Goal: Check status: Verify the current state of an ongoing process or item

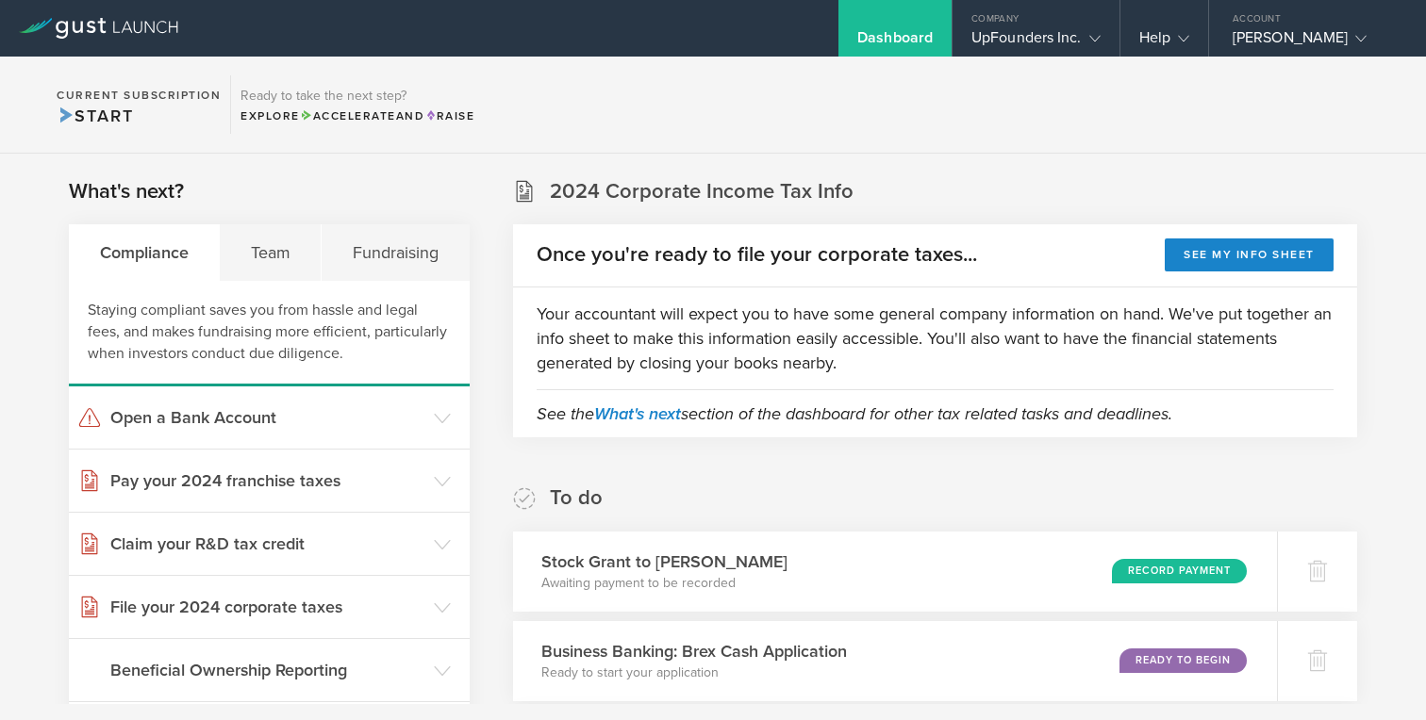
click at [766, 491] on div "To do Stock Grant to [PERSON_NAME] Awaiting payment to be recorded Record Payme…" at bounding box center [935, 638] width 844 height 306
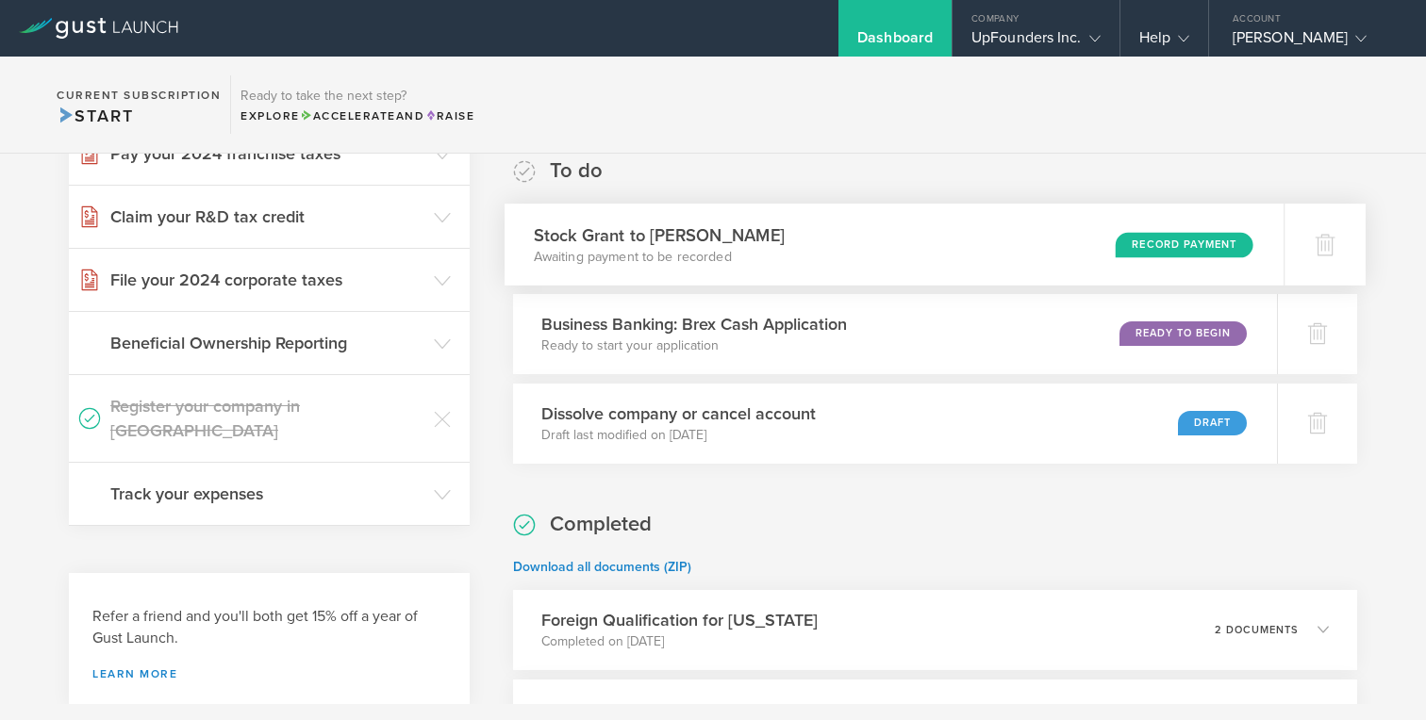
scroll to position [471, 0]
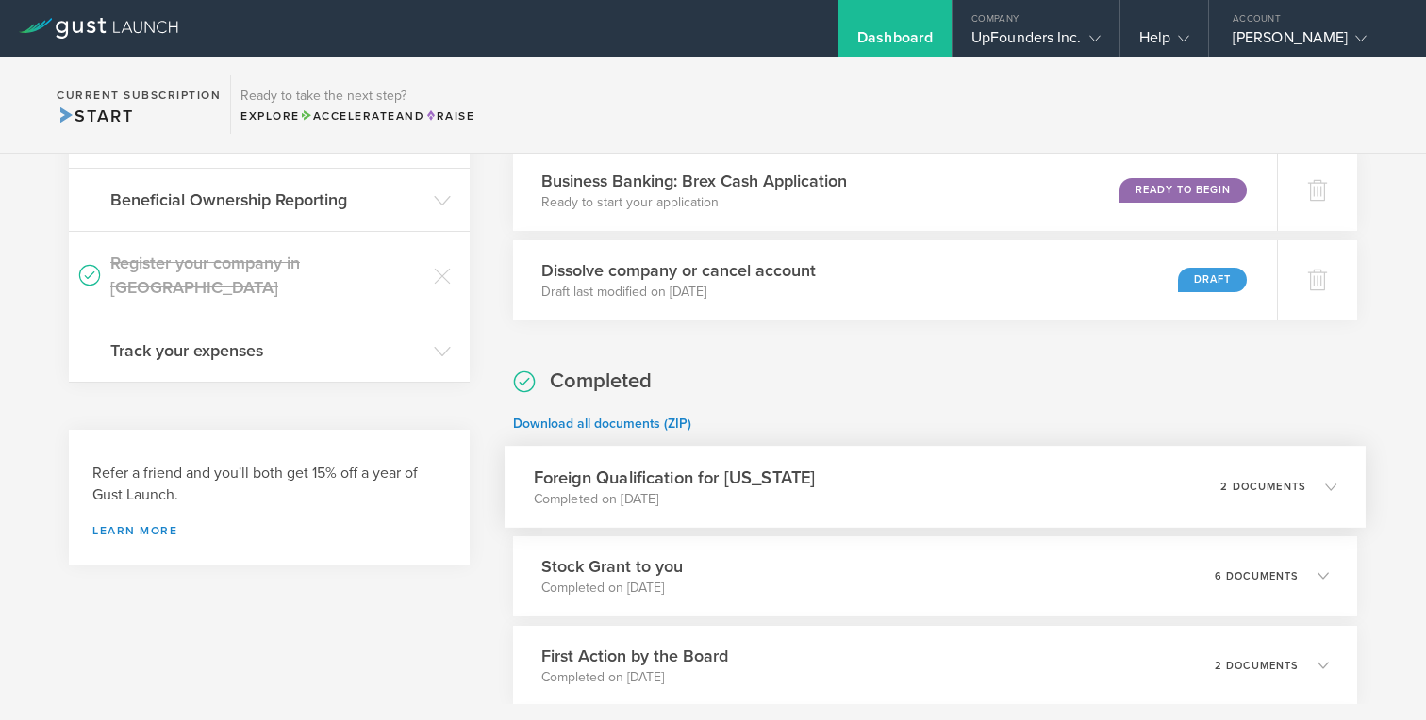
click at [741, 475] on h3 "Foreign Qualification for [US_STATE]" at bounding box center [674, 477] width 282 height 25
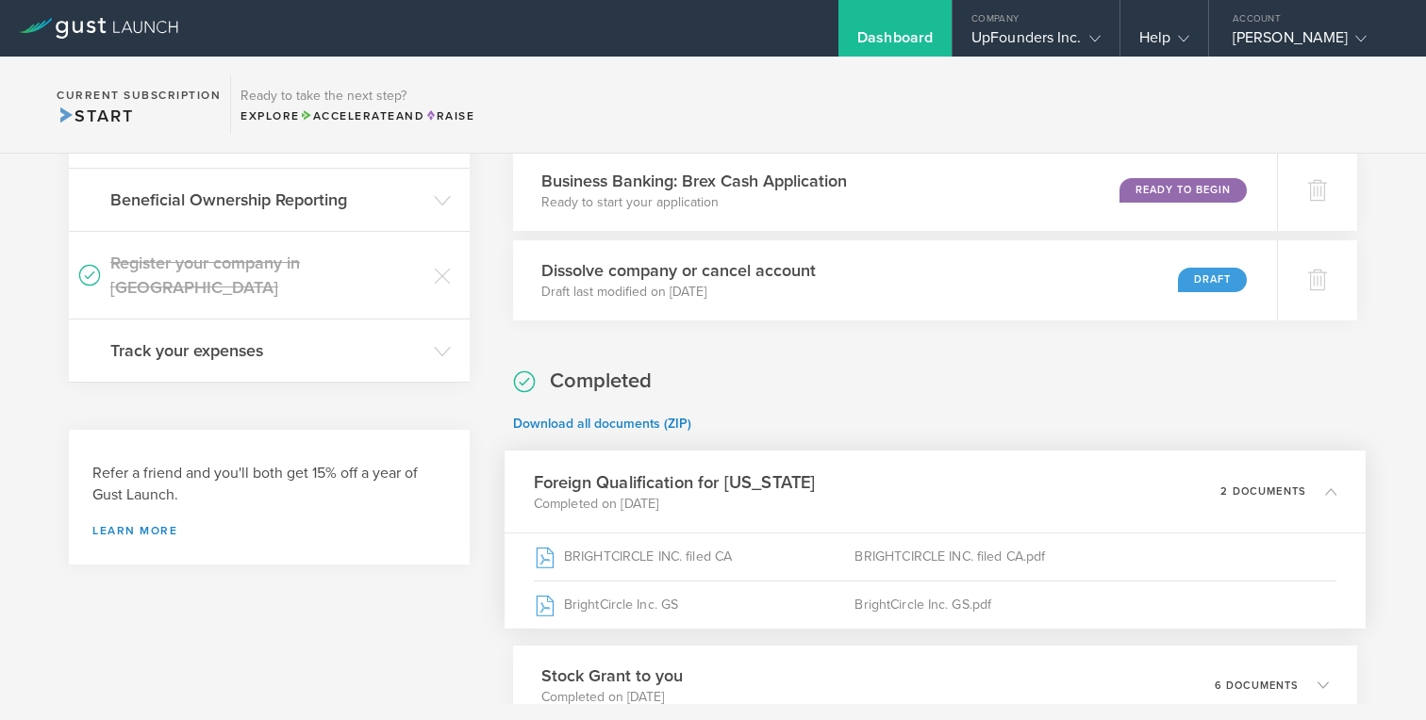
click at [741, 475] on h3 "Foreign Qualification for [US_STATE]" at bounding box center [674, 482] width 282 height 25
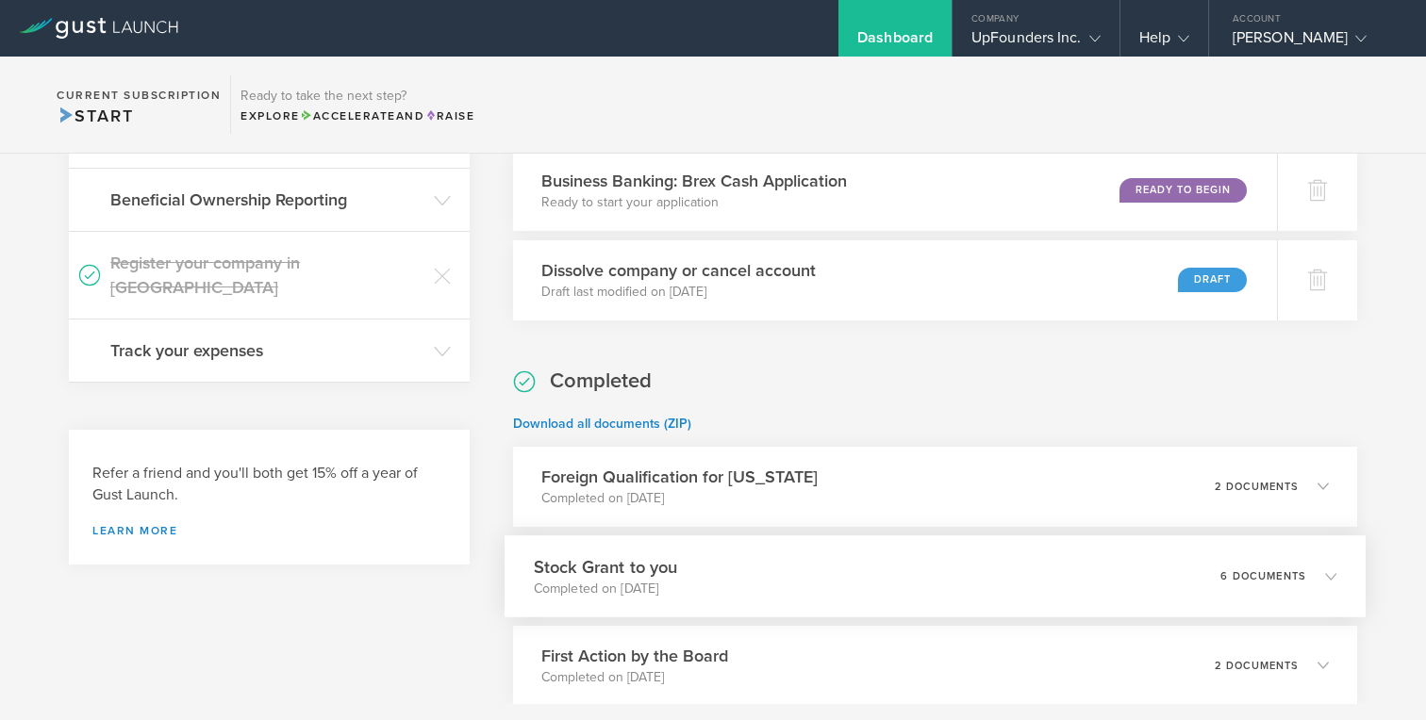
click at [677, 574] on h3 "Stock Grant to you" at bounding box center [605, 567] width 144 height 25
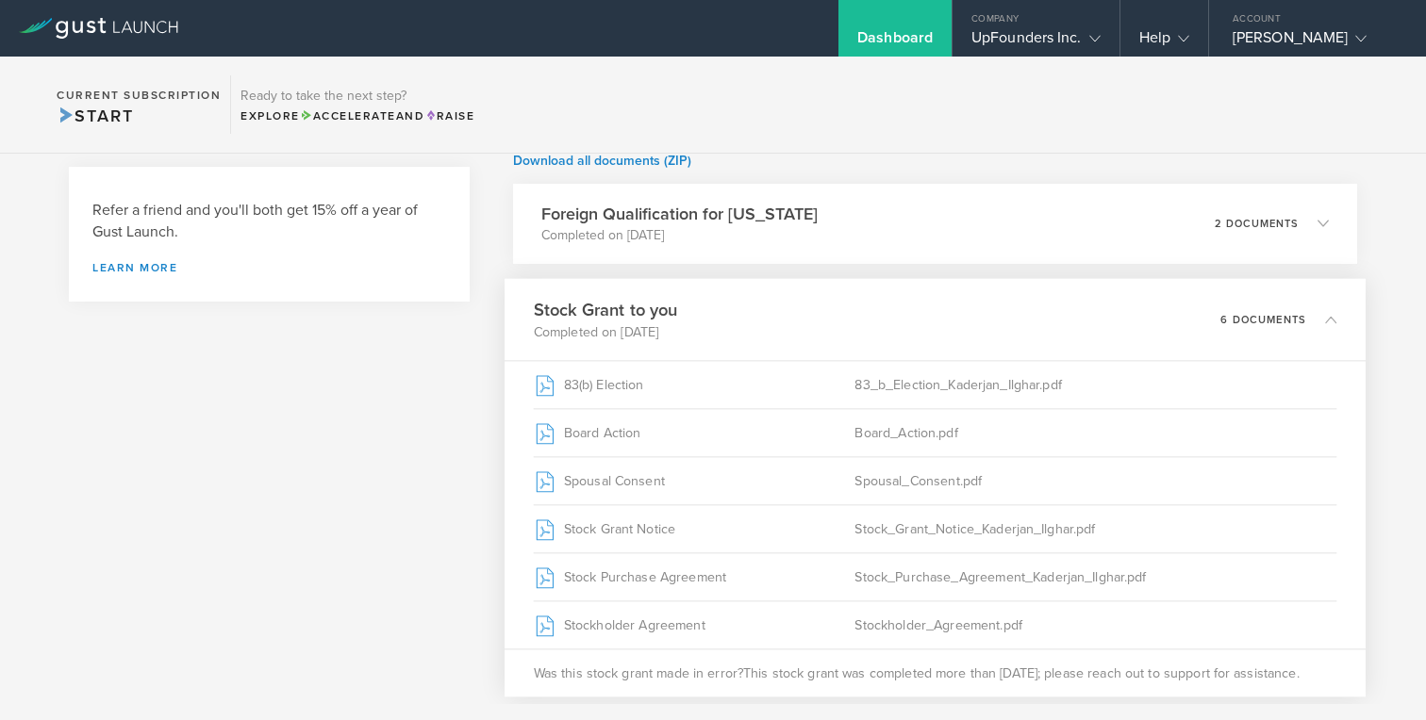
scroll to position [753, 0]
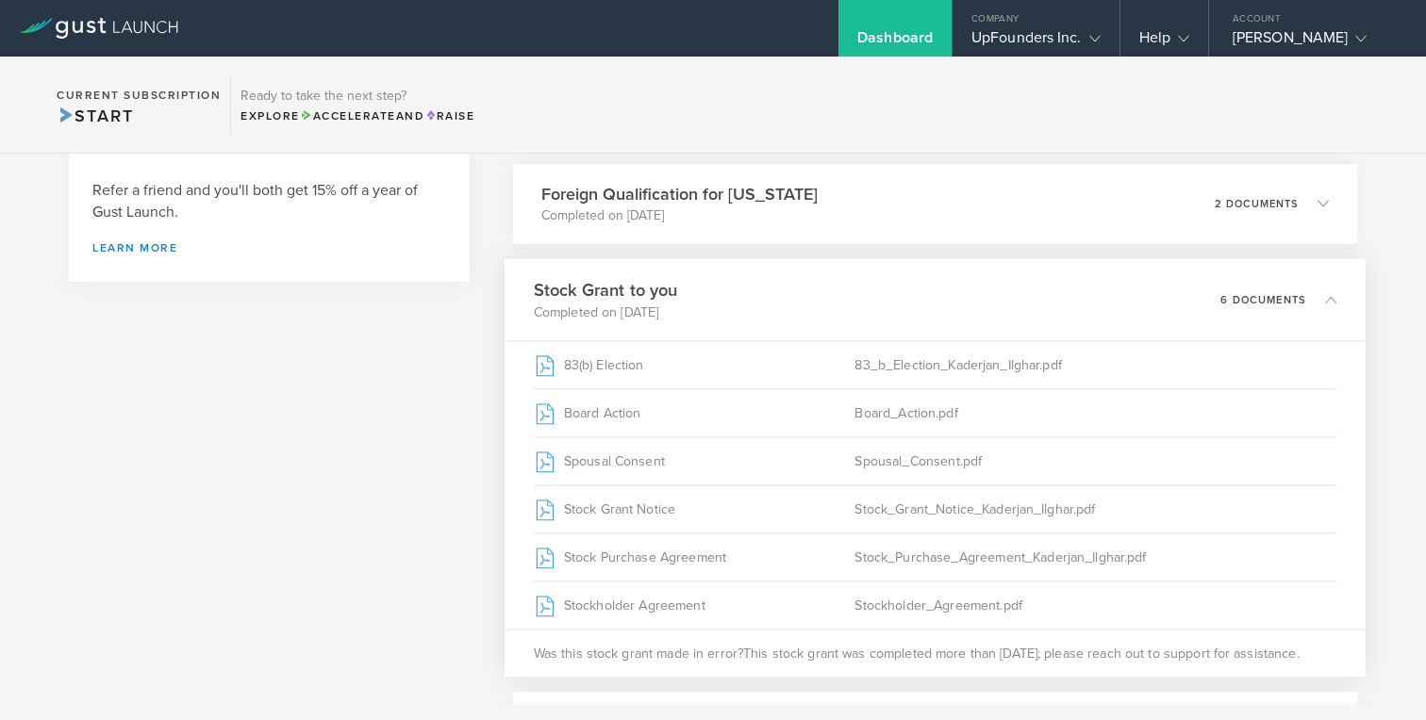
click at [677, 290] on h3 "Stock Grant to you" at bounding box center [605, 289] width 144 height 25
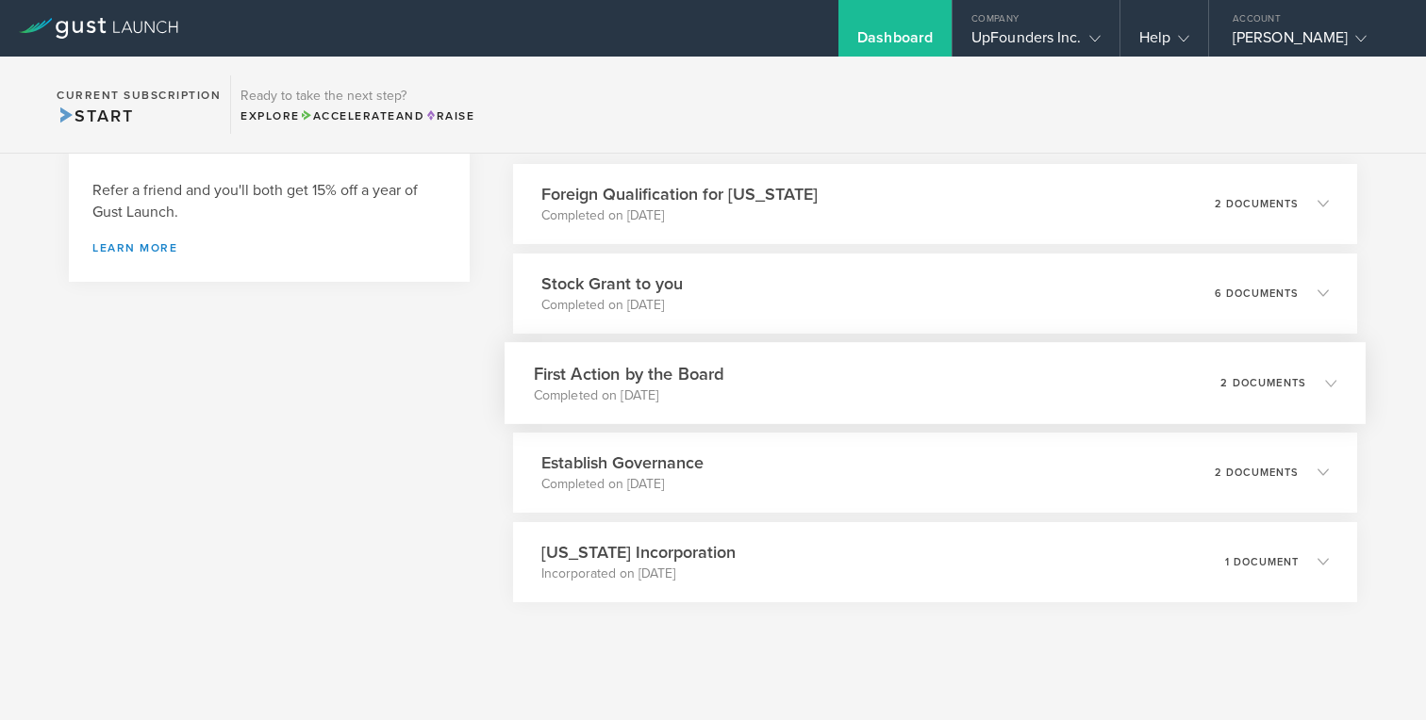
click at [690, 390] on p "Completed on [DATE]" at bounding box center [628, 395] width 190 height 19
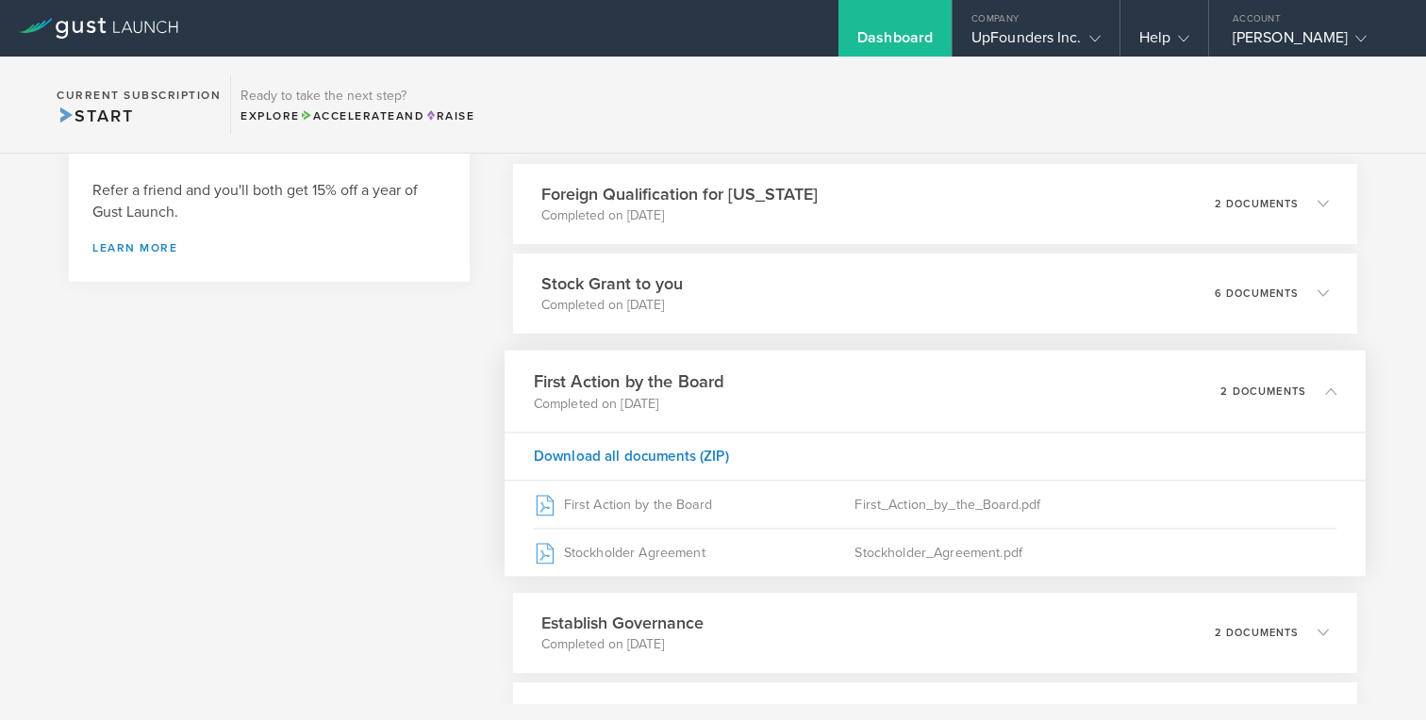
click at [690, 390] on h3 "First Action by the Board" at bounding box center [628, 381] width 190 height 25
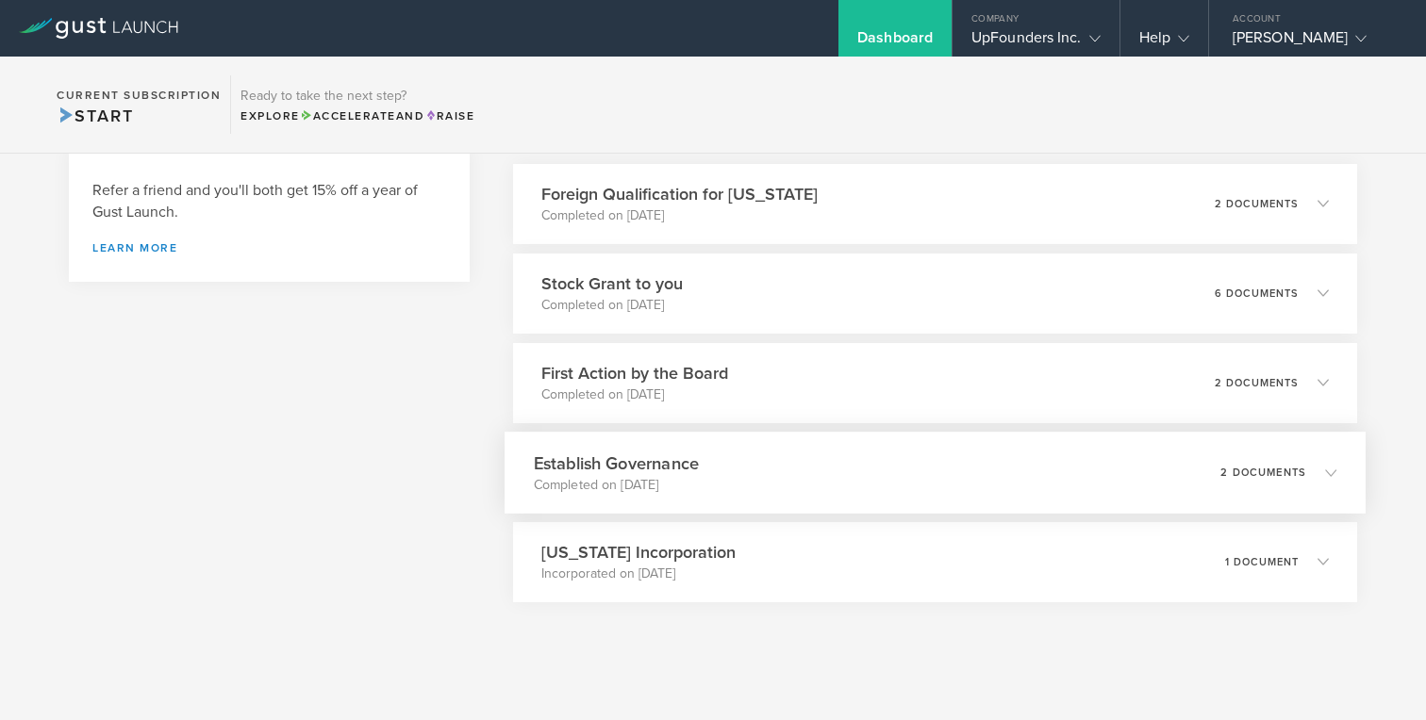
click at [681, 463] on h3 "Establish Governance" at bounding box center [615, 463] width 165 height 25
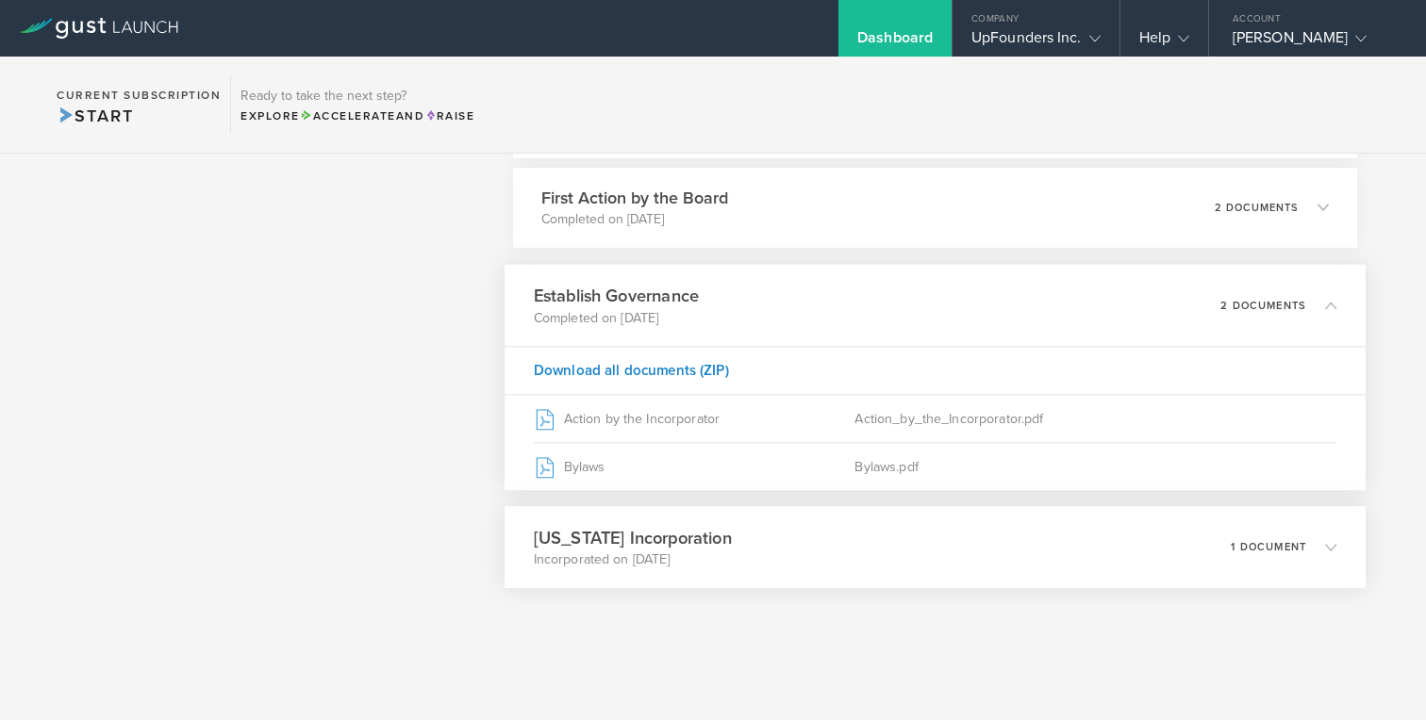
click at [662, 540] on h3 "[US_STATE] Incorporation" at bounding box center [632, 537] width 198 height 25
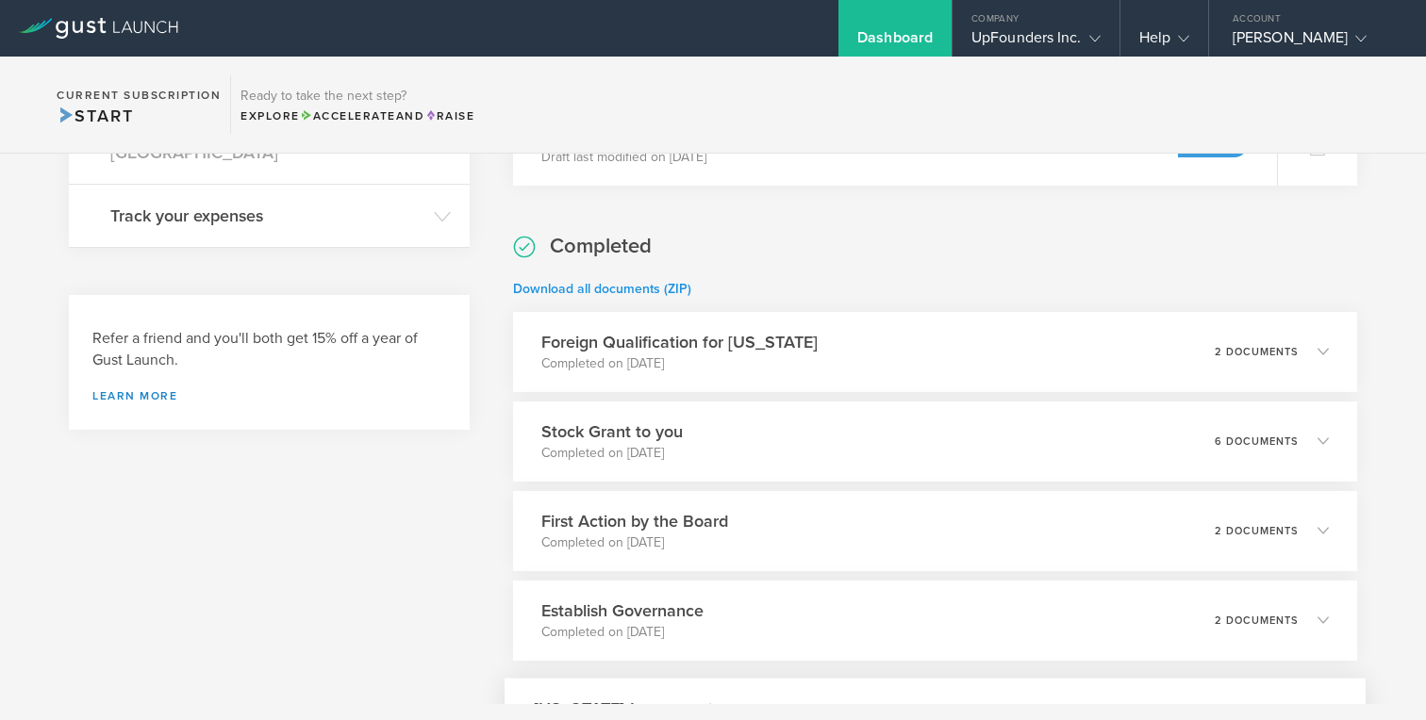
scroll to position [659, 0]
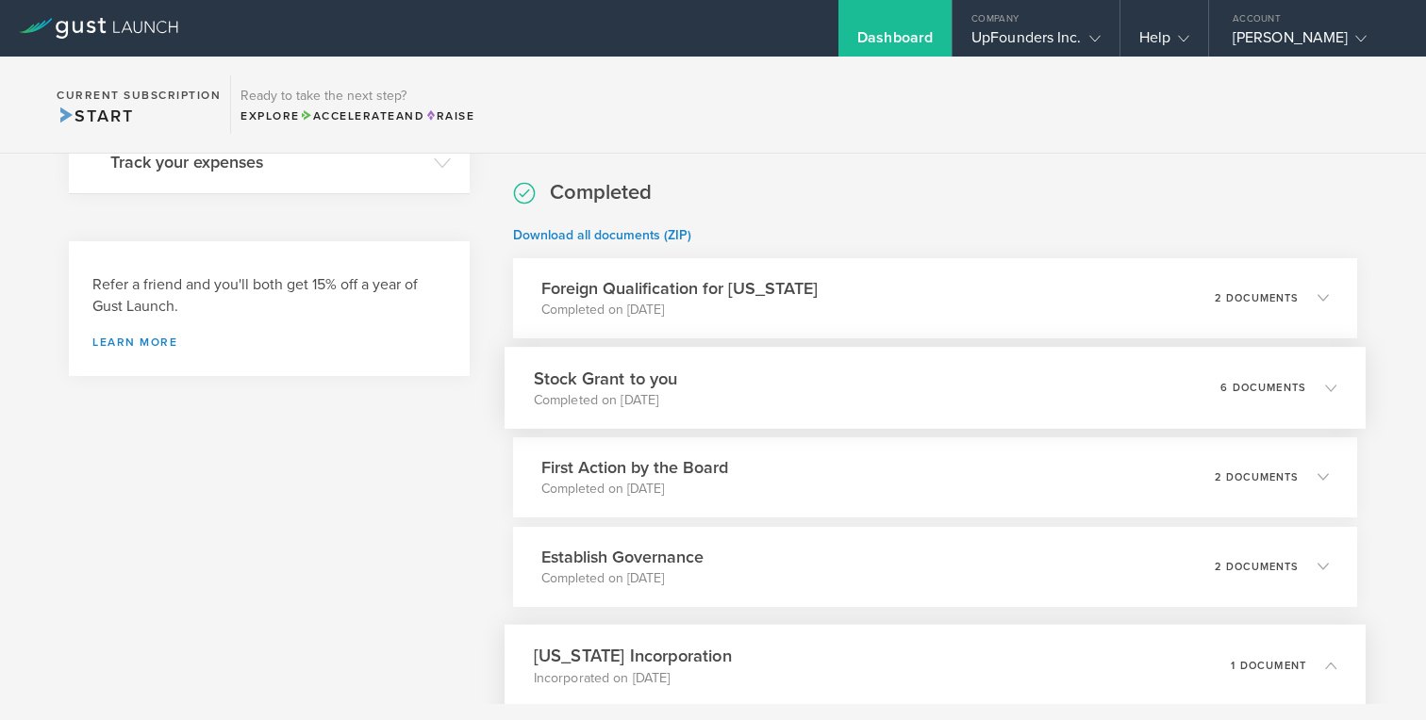
click at [665, 396] on p "Completed on [DATE]" at bounding box center [605, 399] width 144 height 19
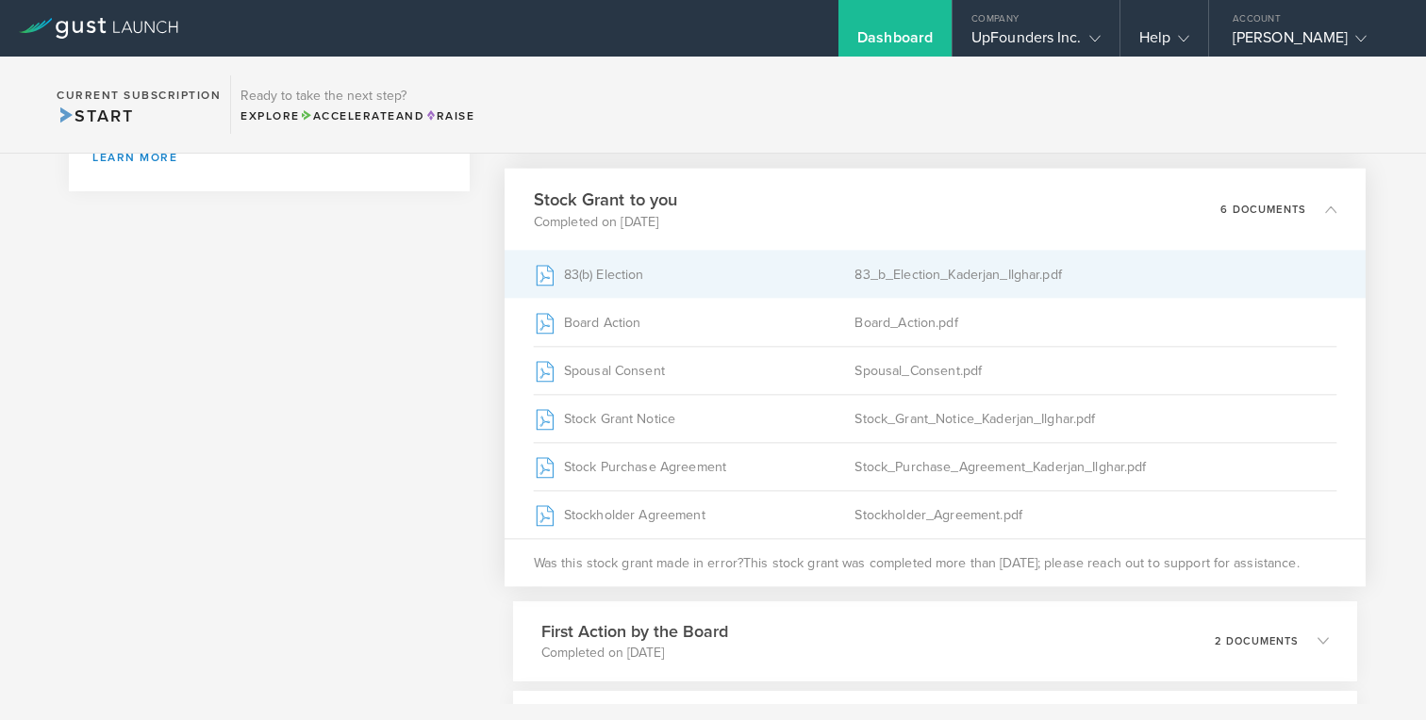
scroll to position [919, 0]
